Goal: Navigation & Orientation: Find specific page/section

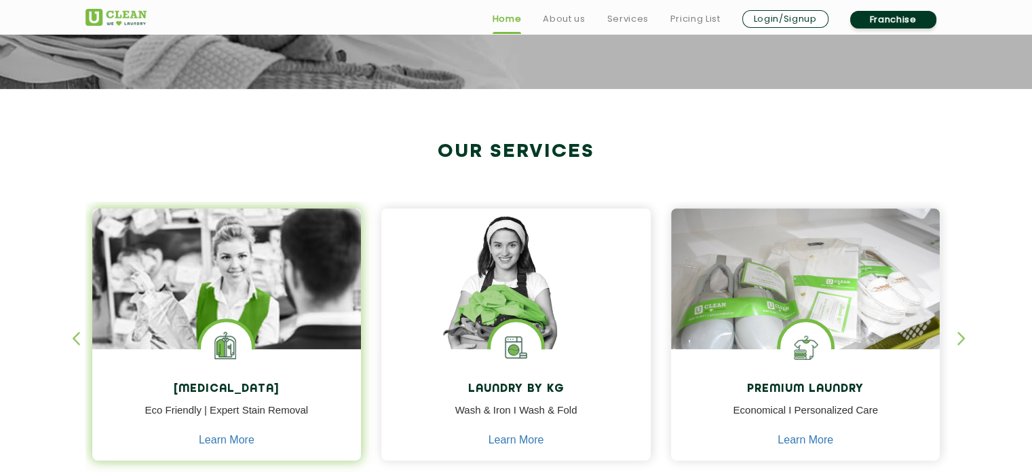
scroll to position [543, 0]
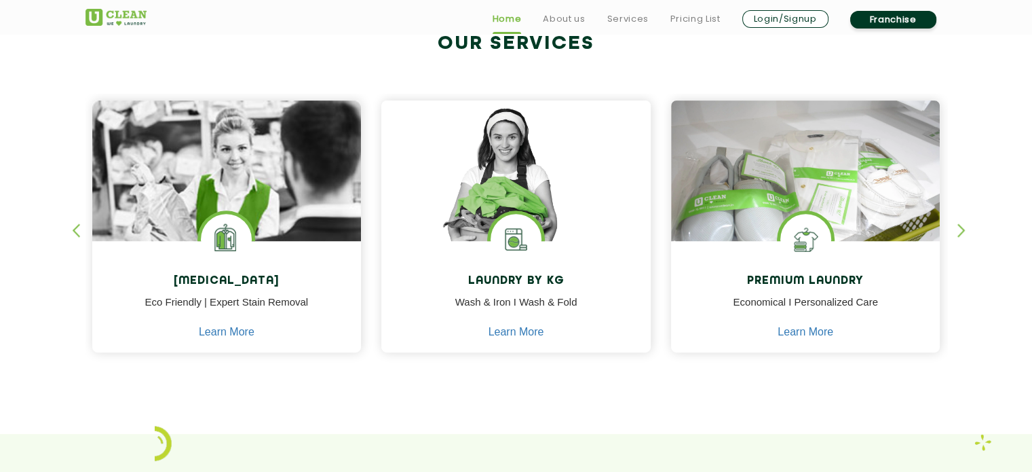
click at [80, 227] on div "button" at bounding box center [82, 241] width 20 height 37
click at [69, 233] on section "Our Services [MEDICAL_DATA] Eco Friendly | Expert Stain Removal Learn More [MED…" at bounding box center [516, 207] width 1032 height 453
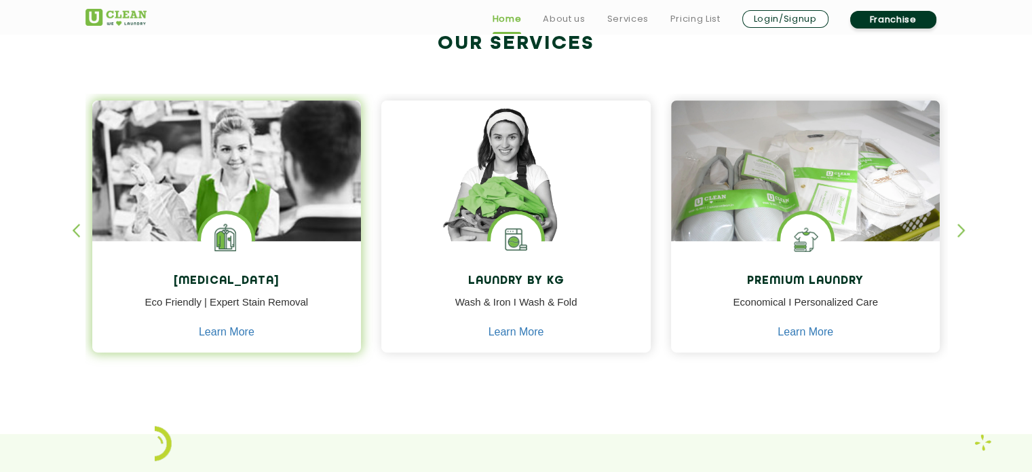
click at [322, 178] on img at bounding box center [226, 208] width 269 height 217
click at [284, 218] on img at bounding box center [226, 208] width 269 height 217
click at [223, 330] on link "Learn More" at bounding box center [227, 332] width 56 height 12
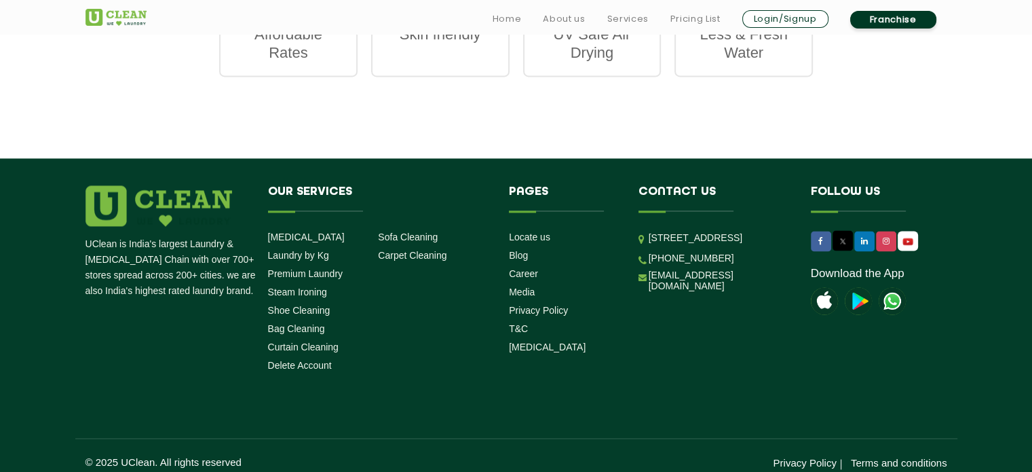
scroll to position [2050, 0]
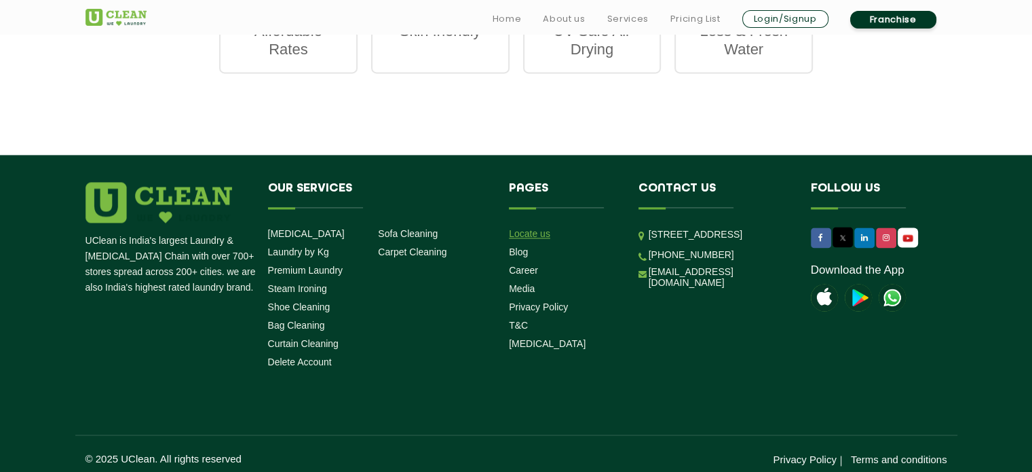
click at [525, 228] on link "Locate us" at bounding box center [529, 233] width 41 height 11
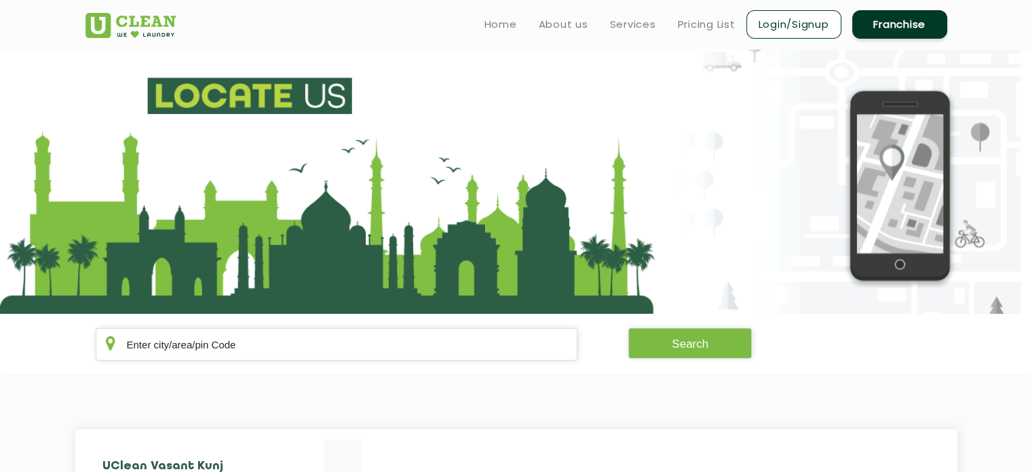
click at [350, 360] on section "Search" at bounding box center [516, 344] width 1032 height 61
click at [350, 357] on input "text" at bounding box center [337, 344] width 483 height 33
click at [701, 350] on button "Search" at bounding box center [691, 343] width 124 height 31
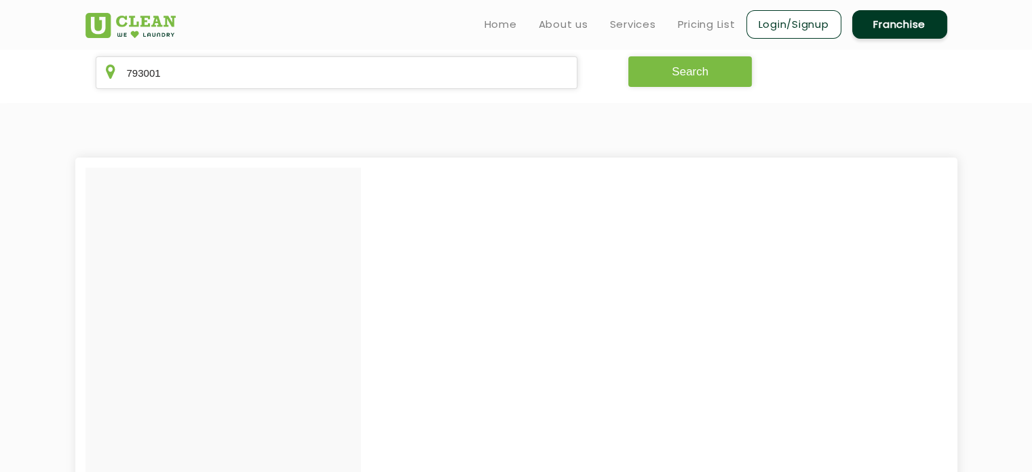
scroll to position [68, 0]
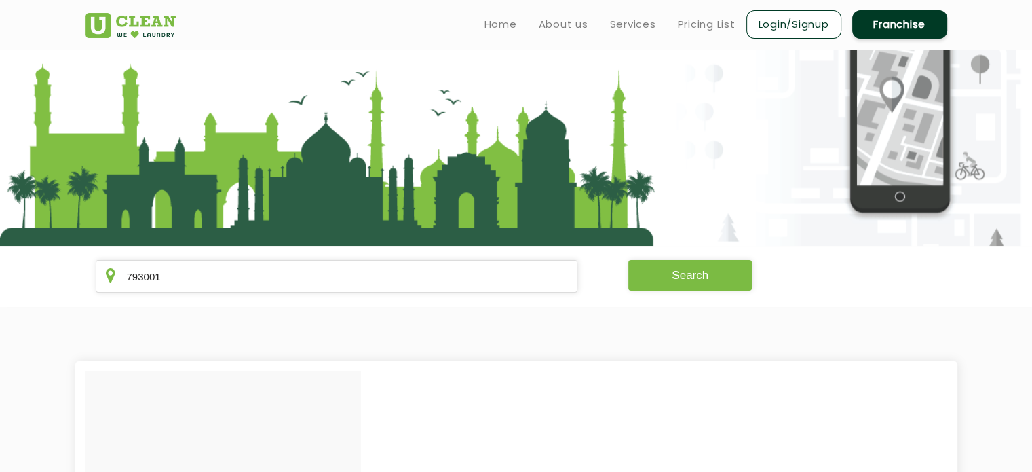
drag, startPoint x: 680, startPoint y: 287, endPoint x: 686, endPoint y: 278, distance: 10.9
click at [685, 279] on button "Search" at bounding box center [691, 275] width 124 height 31
click at [686, 277] on button "Search" at bounding box center [691, 275] width 124 height 31
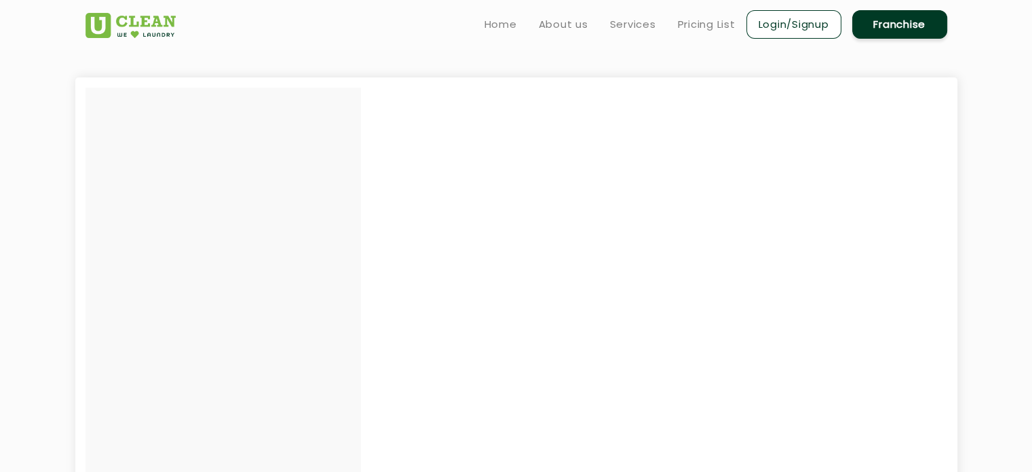
scroll to position [198, 0]
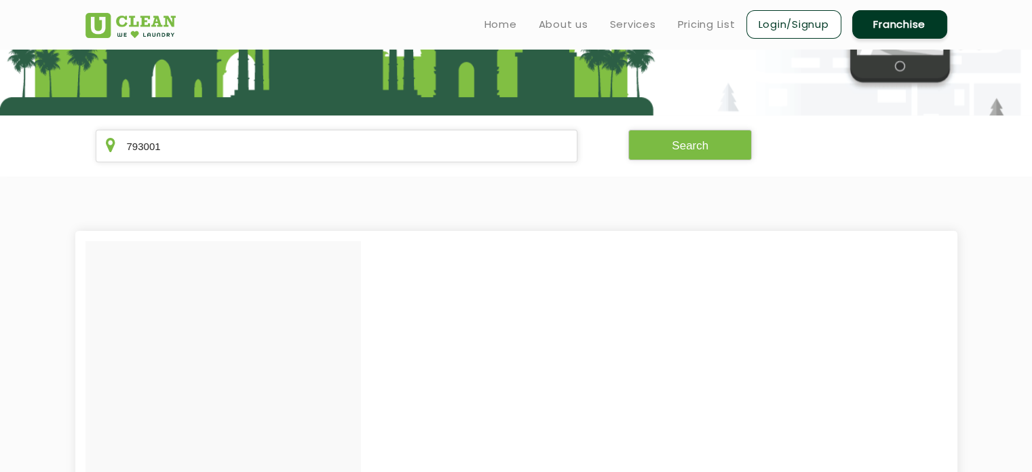
drag, startPoint x: 280, startPoint y: 377, endPoint x: 291, endPoint y: 377, distance: 10.2
click at [280, 377] on div at bounding box center [224, 476] width 276 height 470
click at [709, 145] on button "Search" at bounding box center [691, 145] width 124 height 31
click at [189, 146] on input "793001" at bounding box center [337, 146] width 483 height 33
click at [189, 146] on input "793004" at bounding box center [337, 146] width 483 height 33
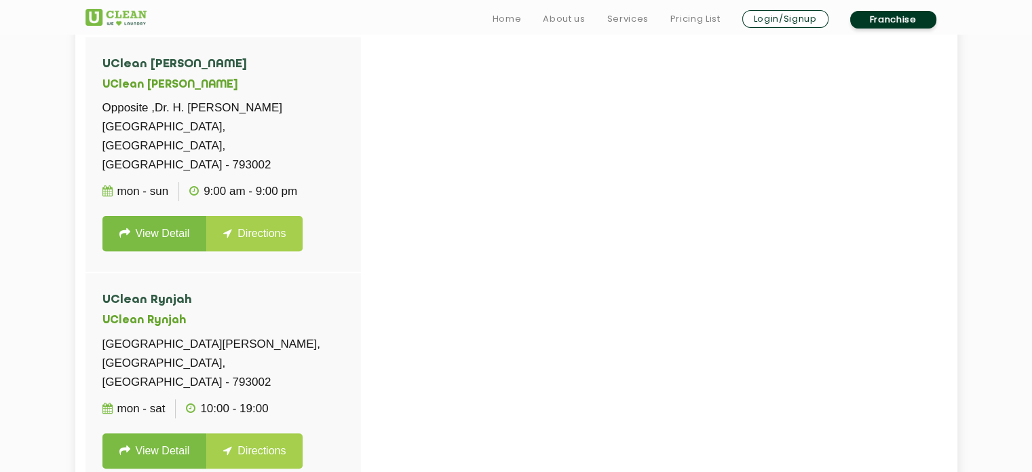
scroll to position [605, 0]
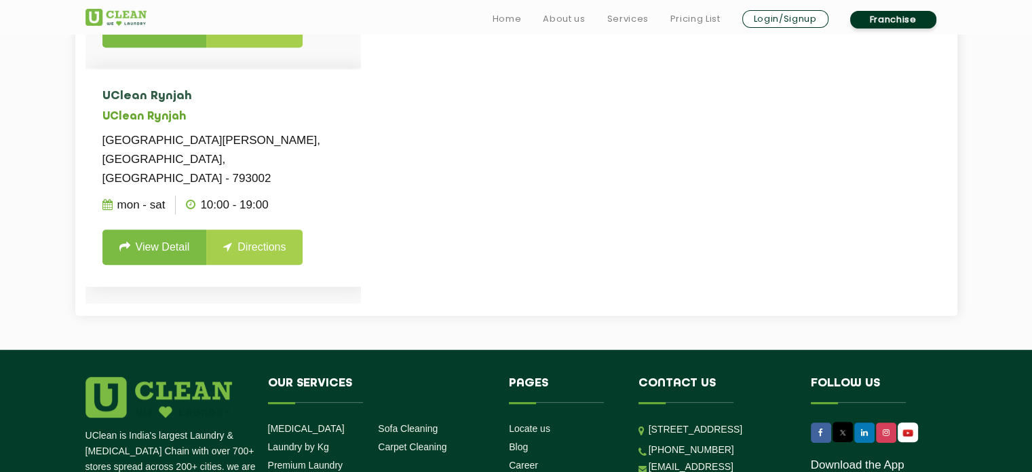
type input "79300"
click at [156, 229] on link "View Detail" at bounding box center [155, 246] width 105 height 35
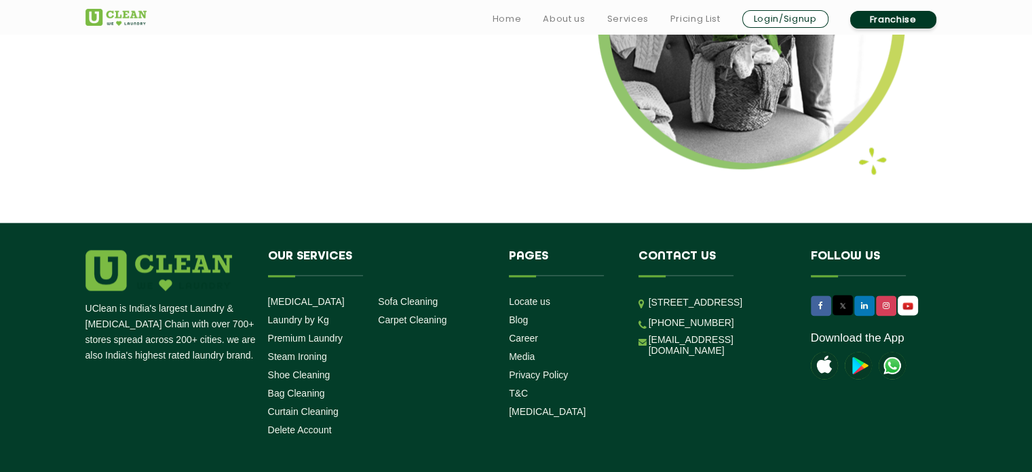
scroll to position [1842, 0]
